Goal: Task Accomplishment & Management: Manage account settings

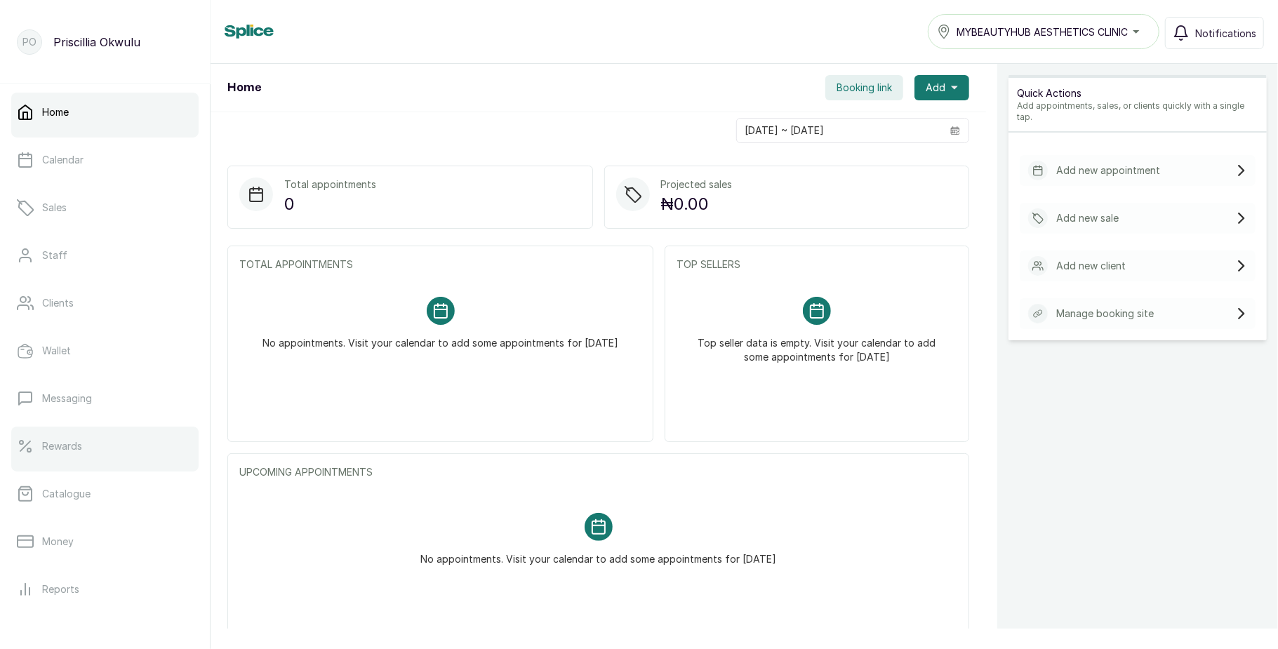
scroll to position [157, 0]
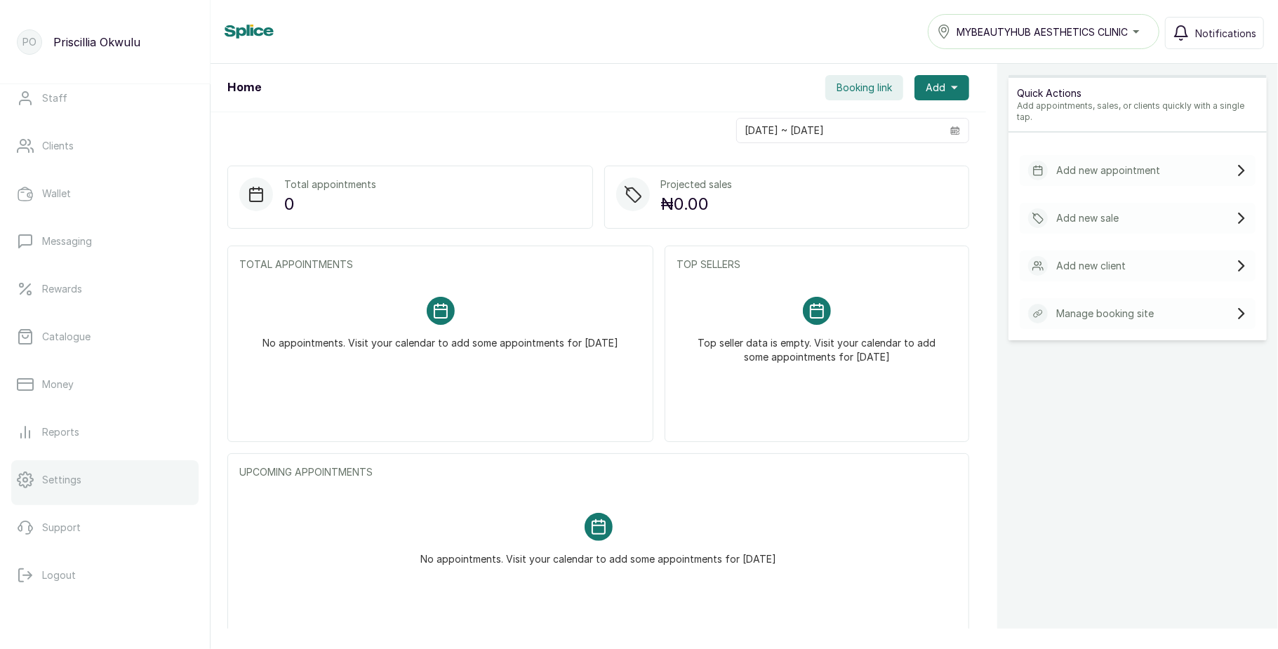
click at [88, 478] on link "Settings" at bounding box center [104, 480] width 187 height 39
